Goal: Task Accomplishment & Management: Manage account settings

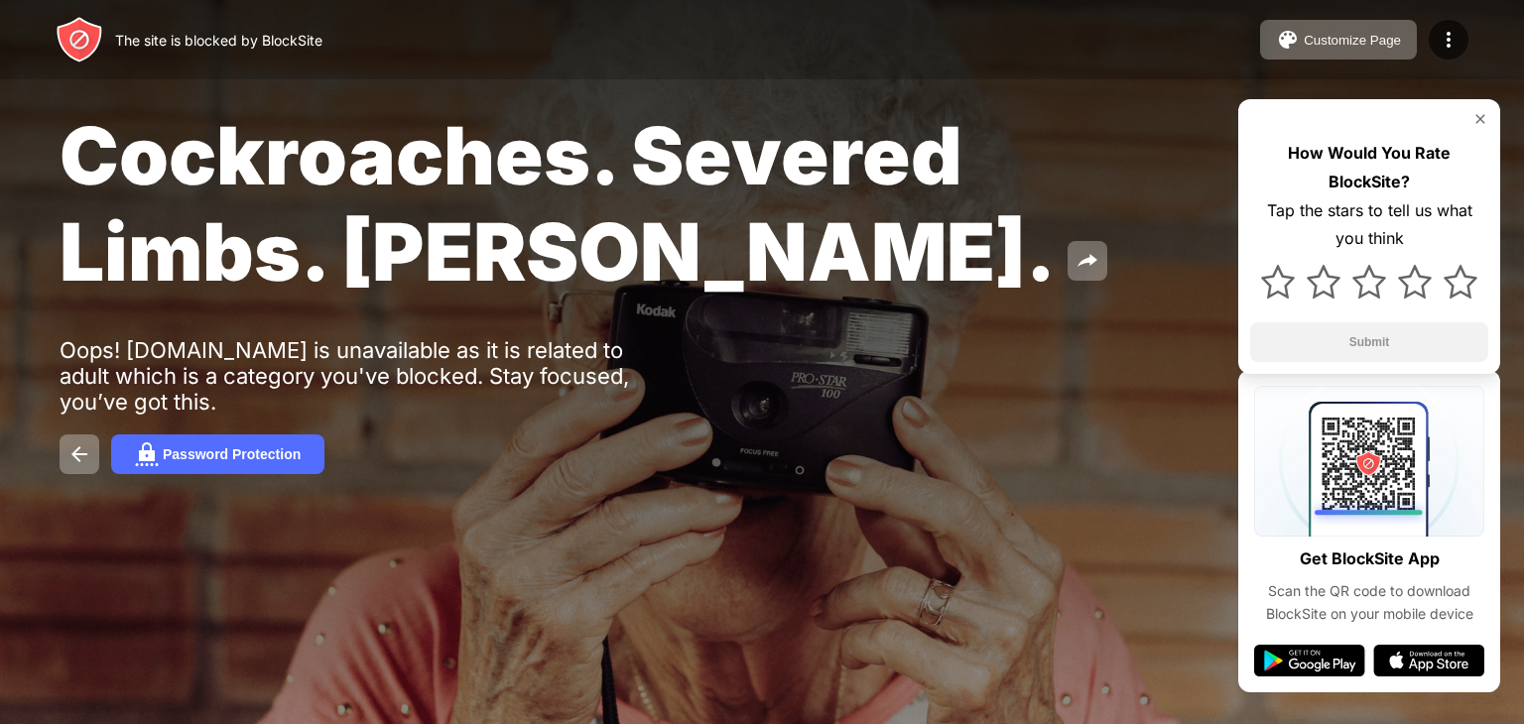
click at [1478, 114] on img at bounding box center [1480, 119] width 16 height 16
click at [211, 467] on button "Password Protection" at bounding box center [217, 455] width 213 height 40
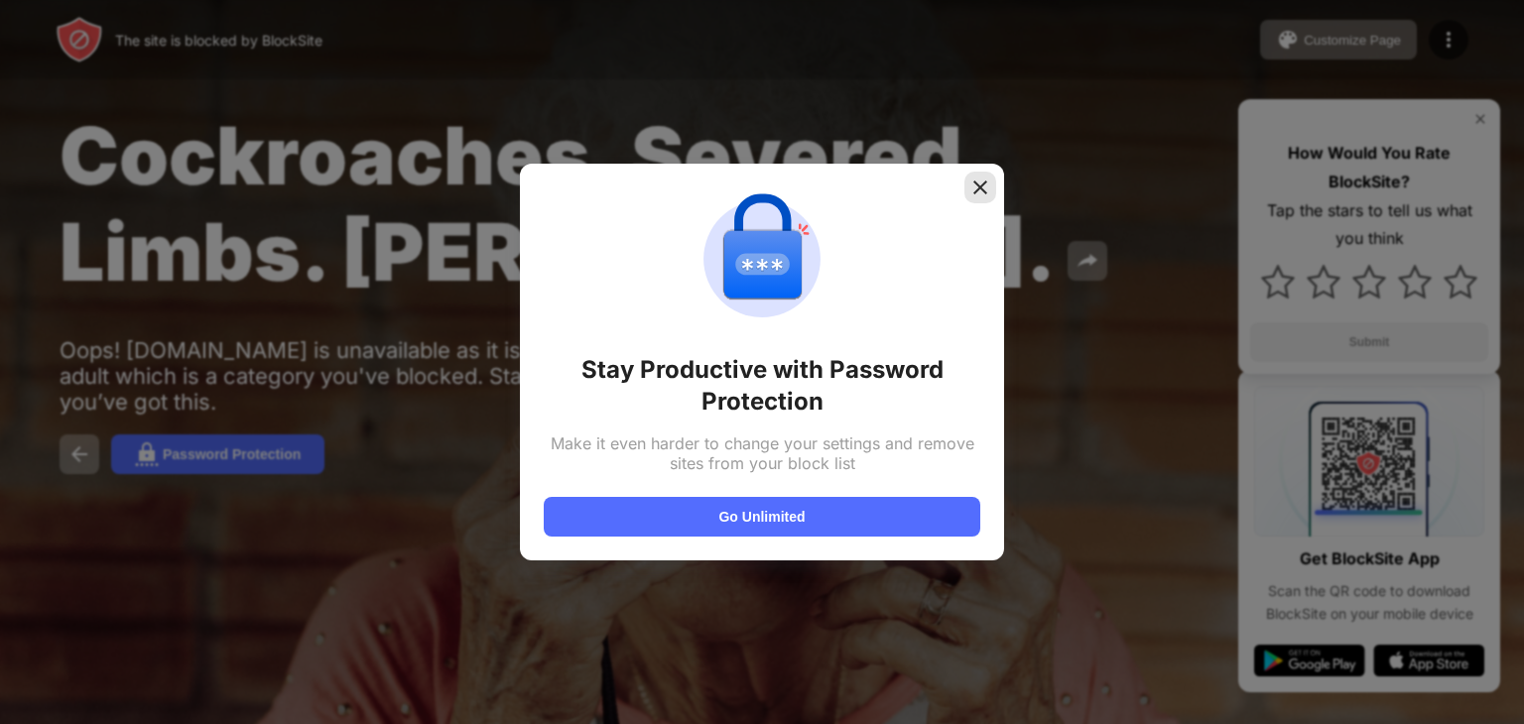
click at [971, 181] on img at bounding box center [980, 188] width 20 height 20
